Goal: Information Seeking & Learning: Learn about a topic

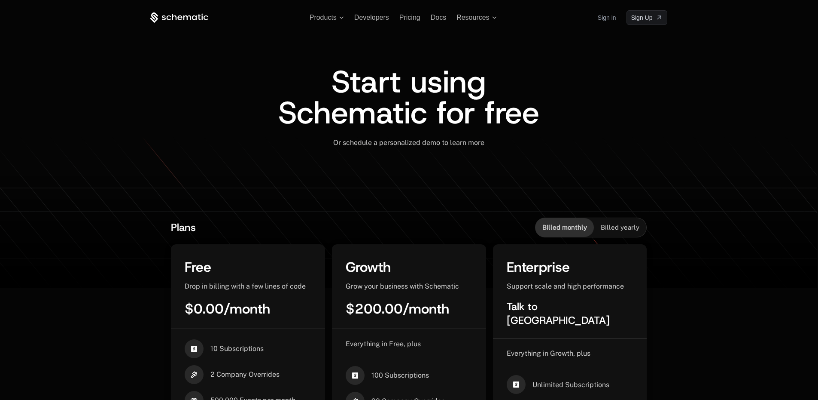
click at [191, 17] on icon at bounding box center [187, 17] width 8 height 5
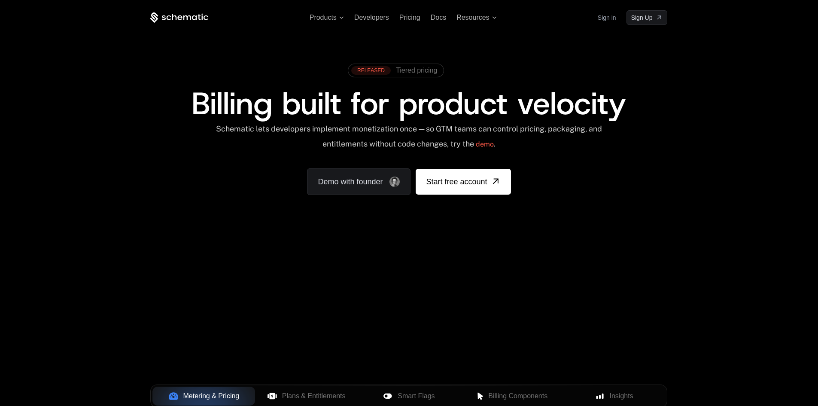
click at [781, 185] on div "Products Developers Pricing Docs Resources Sign in Sign Up RELEASED Tiered pric…" at bounding box center [409, 128] width 818 height 257
click at [297, 392] on span "Plans & Entitlements" at bounding box center [314, 396] width 64 height 10
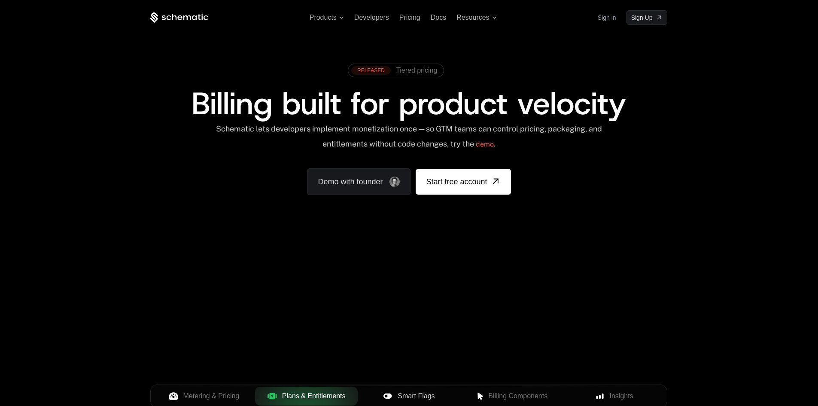
click at [415, 395] on span "Smart Flags" at bounding box center [416, 396] width 37 height 10
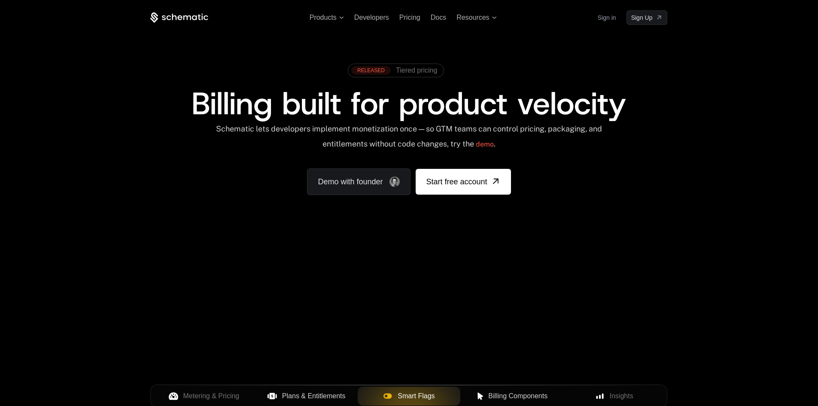
click at [514, 396] on span "Billing Components" at bounding box center [517, 396] width 59 height 10
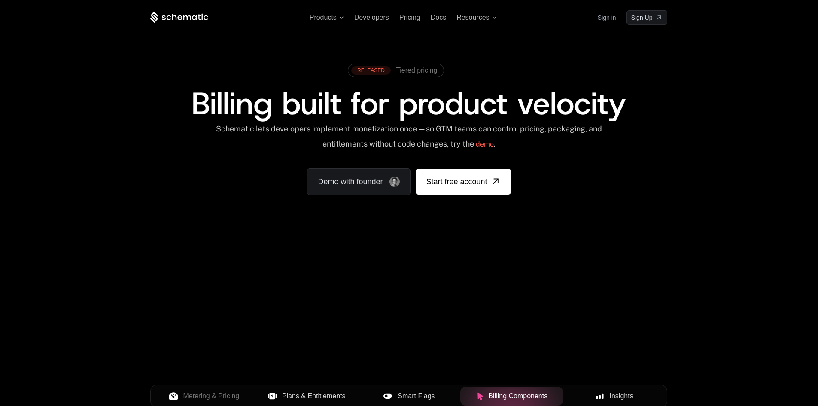
click at [607, 396] on div "Insights" at bounding box center [614, 396] width 89 height 10
click at [481, 399] on div "Billing Components" at bounding box center [511, 396] width 89 height 10
click at [396, 399] on div "Smart Flags" at bounding box center [409, 396] width 89 height 10
click at [300, 394] on span "Plans & Entitlements" at bounding box center [314, 396] width 64 height 10
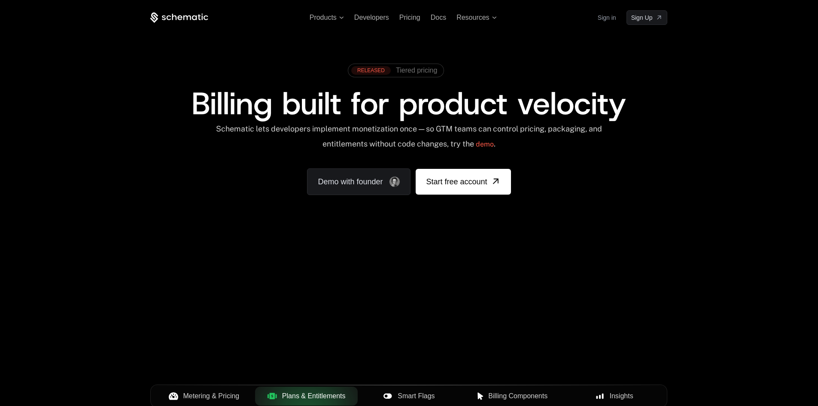
click at [223, 394] on span "Metering & Pricing" at bounding box center [211, 396] width 56 height 10
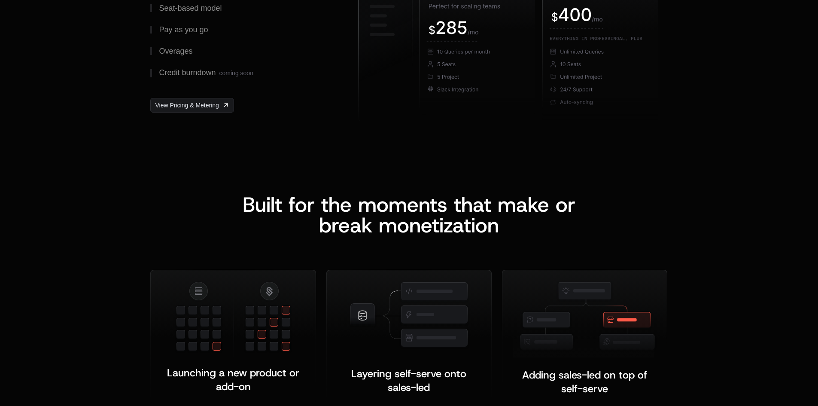
scroll to position [1590, 0]
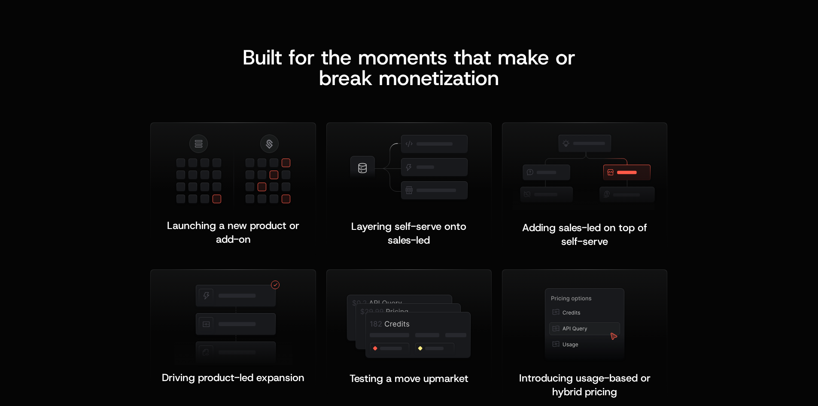
scroll to position [1590, 0]
